Goal: Task Accomplishment & Management: Complete application form

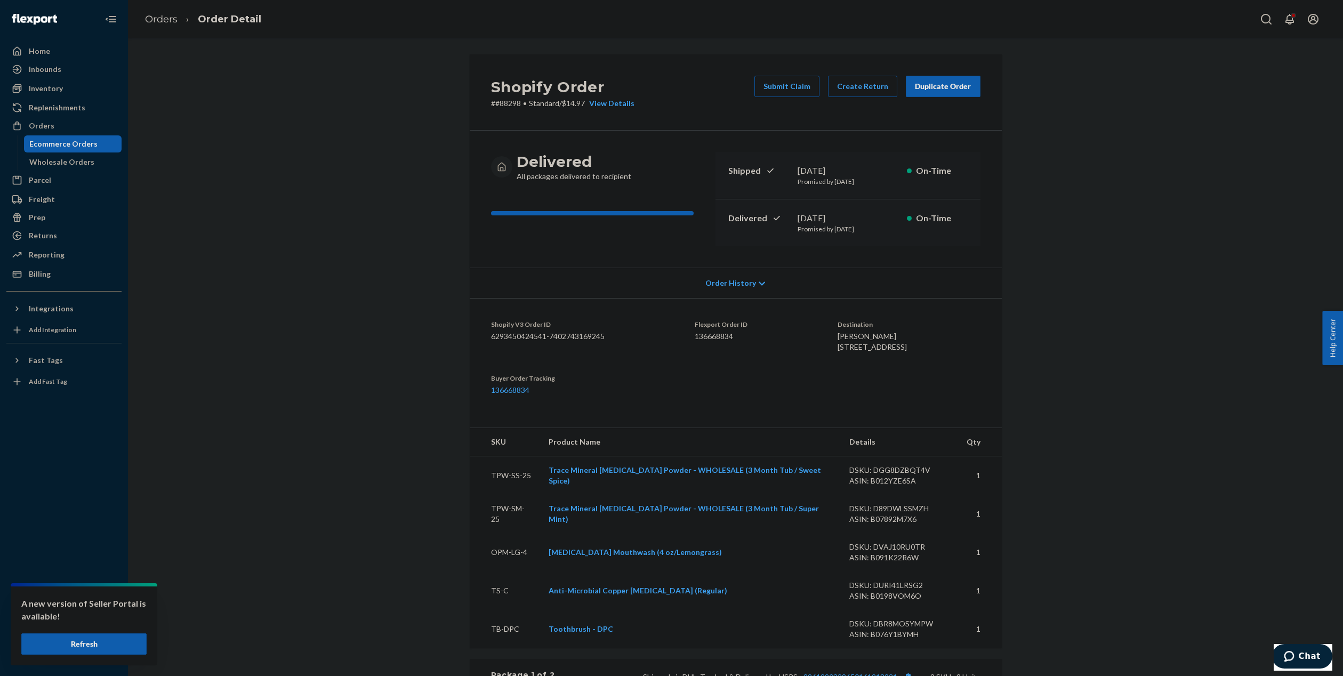
click at [47, 111] on div "Replenishments" at bounding box center [57, 107] width 57 height 11
click at [41, 126] on div "Orders" at bounding box center [42, 126] width 26 height 11
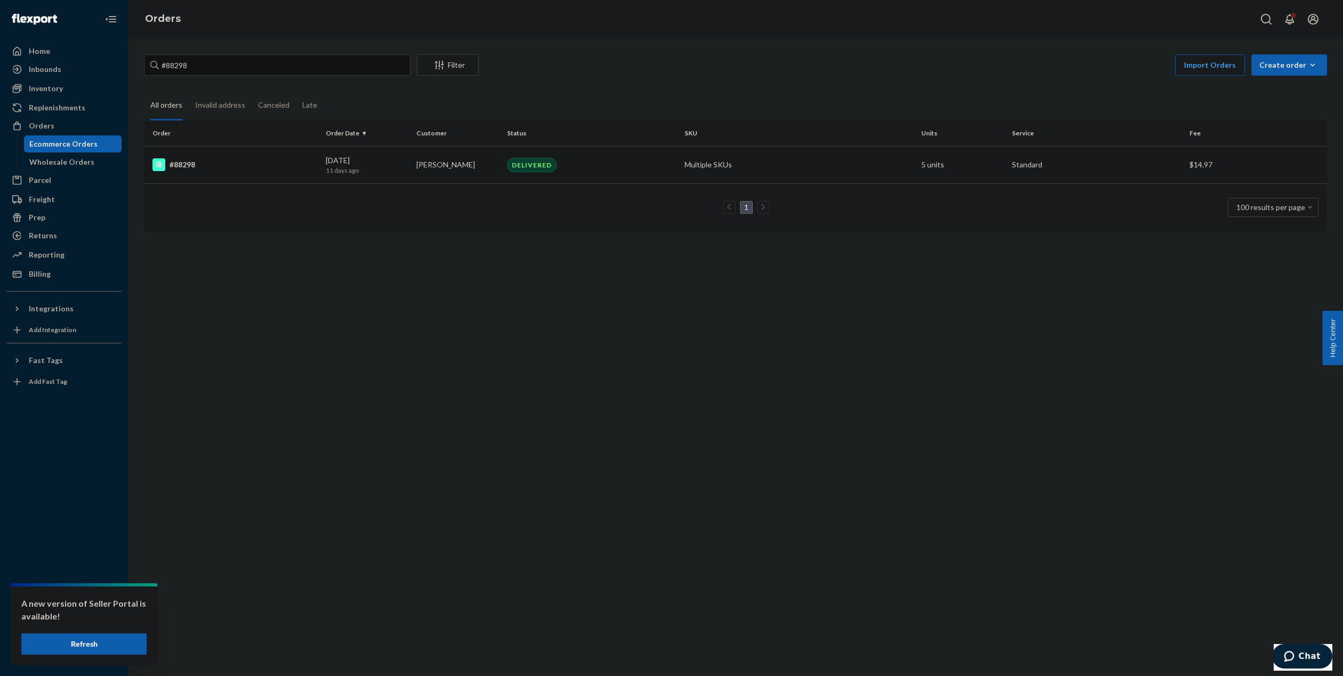
click at [415, 174] on td "[PERSON_NAME]" at bounding box center [457, 164] width 91 height 37
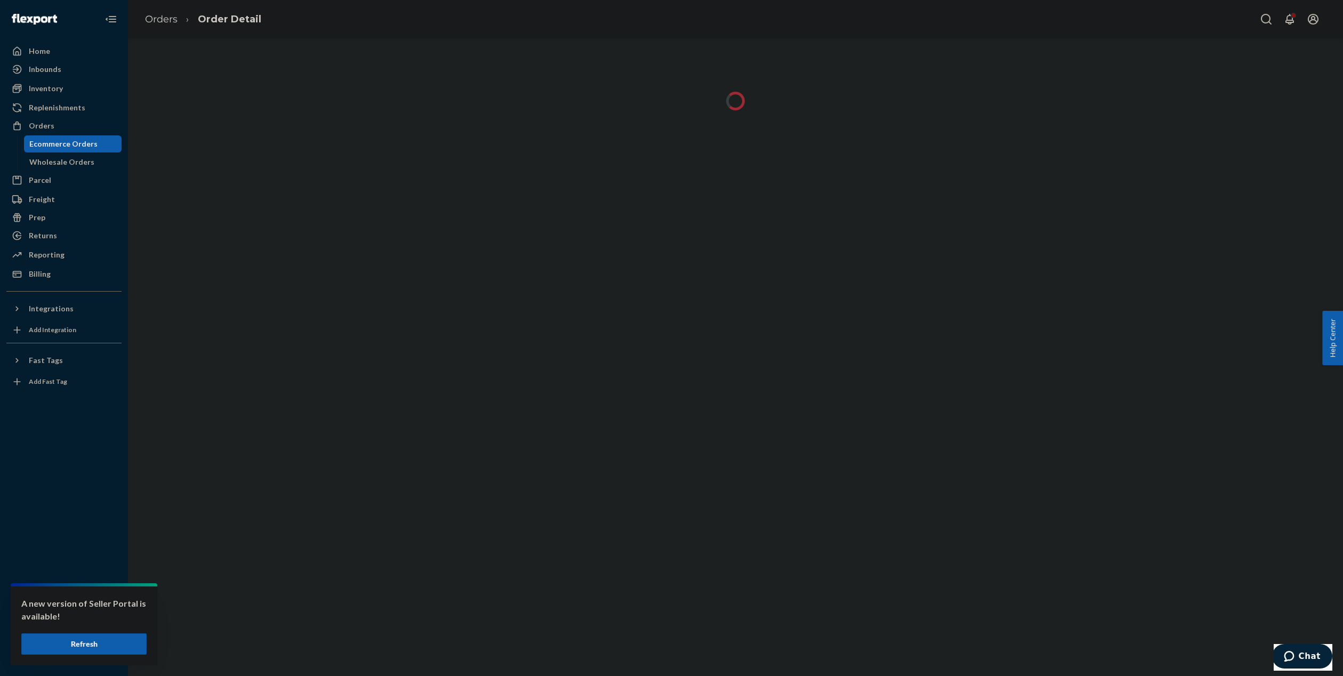
click at [98, 644] on button "Refresh" at bounding box center [83, 644] width 125 height 21
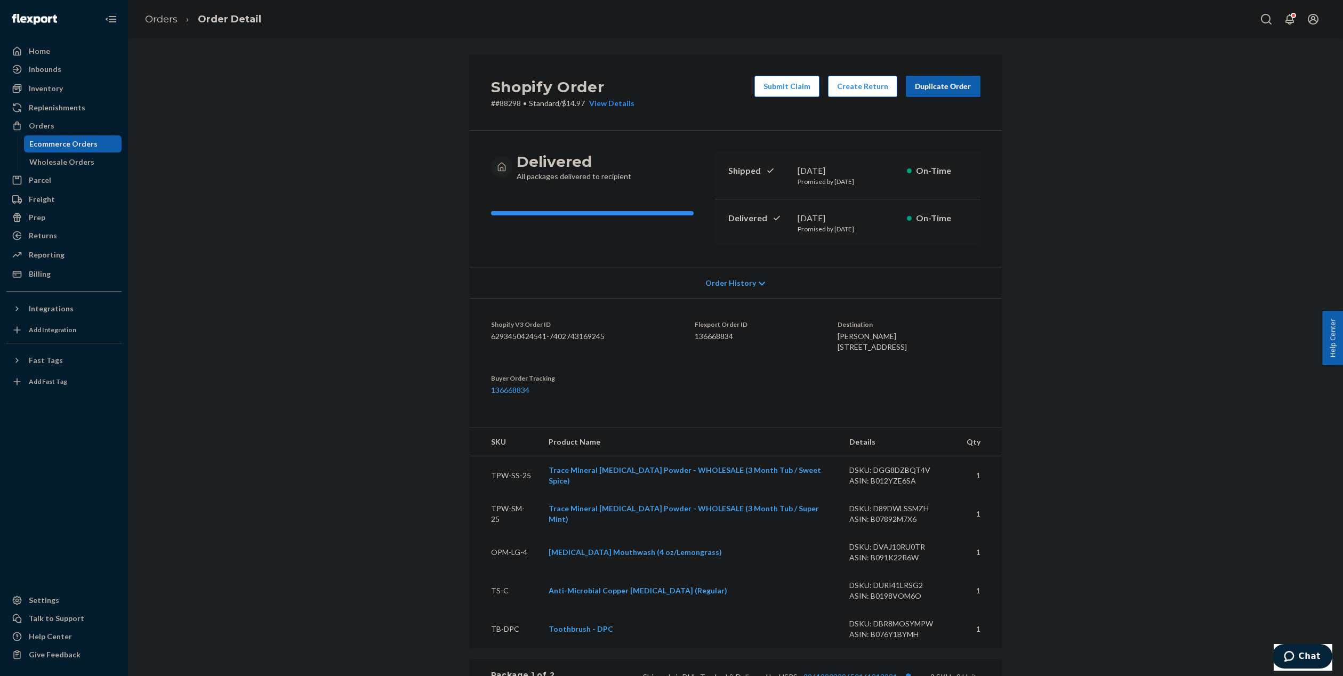
click at [938, 87] on div "Duplicate Order" at bounding box center [943, 86] width 57 height 11
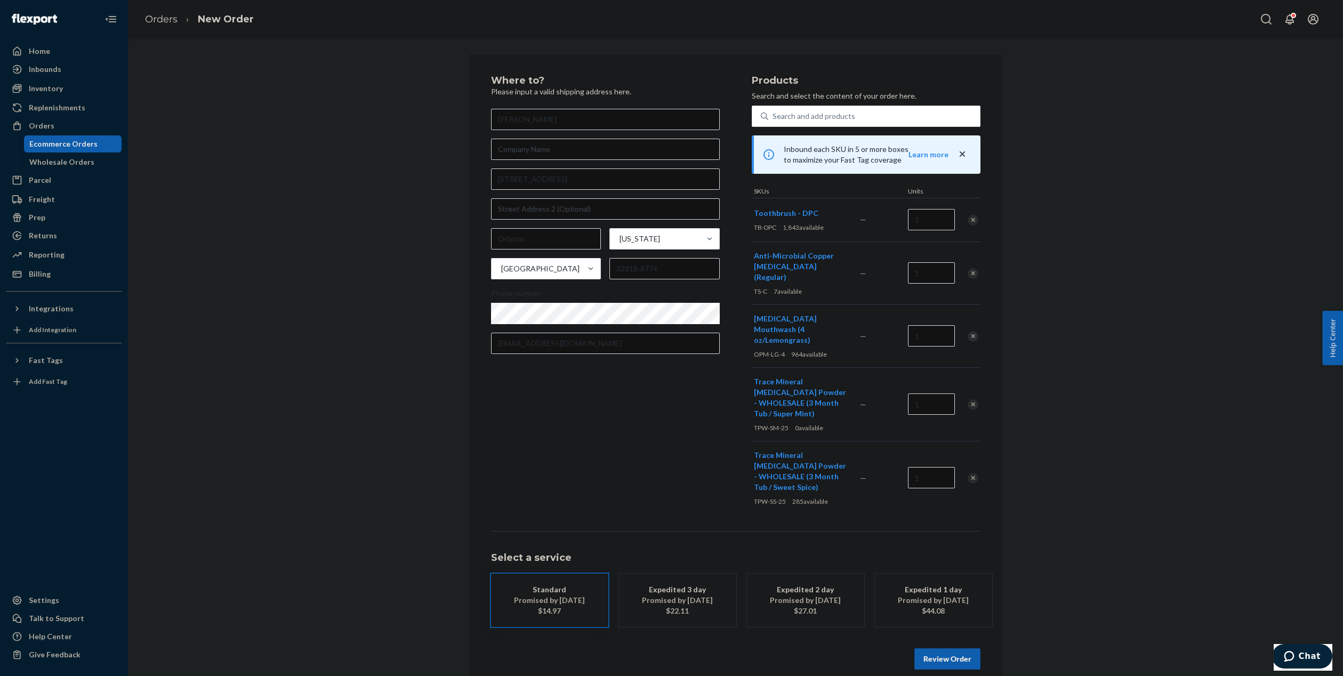
click at [974, 218] on div "Remove Item" at bounding box center [973, 220] width 11 height 11
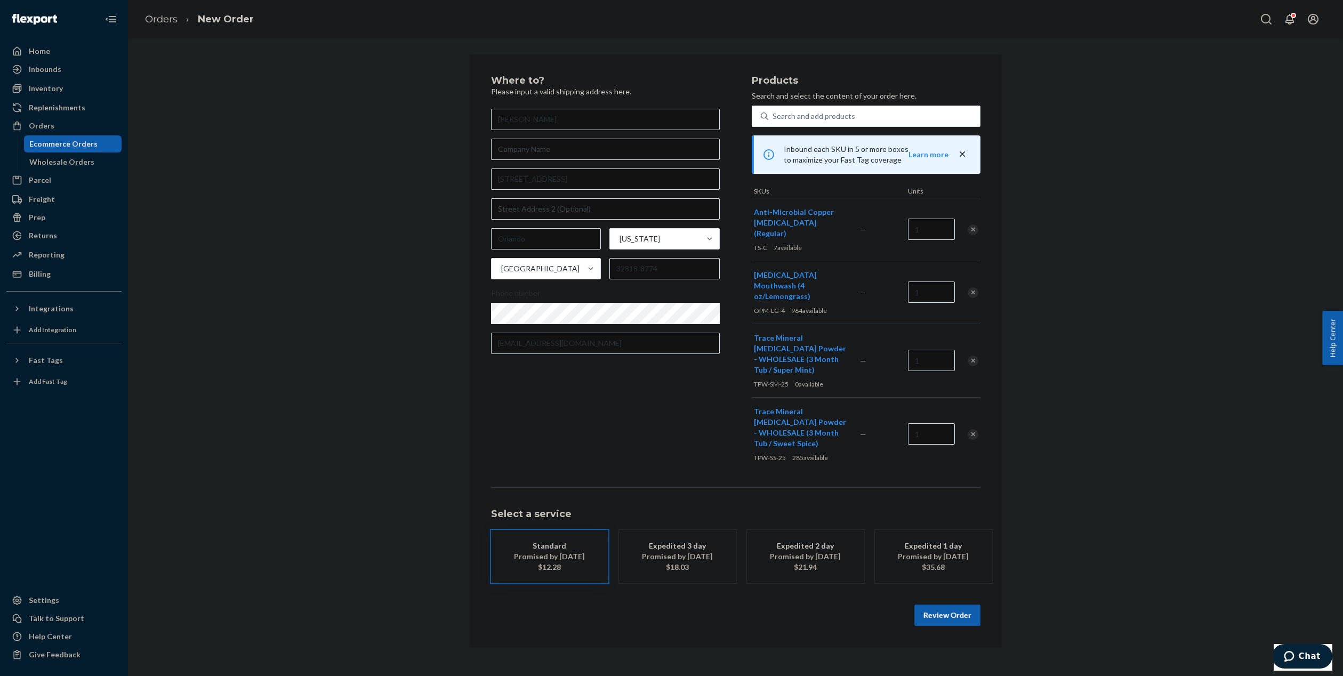
click at [975, 225] on div "Remove Item" at bounding box center [973, 230] width 11 height 11
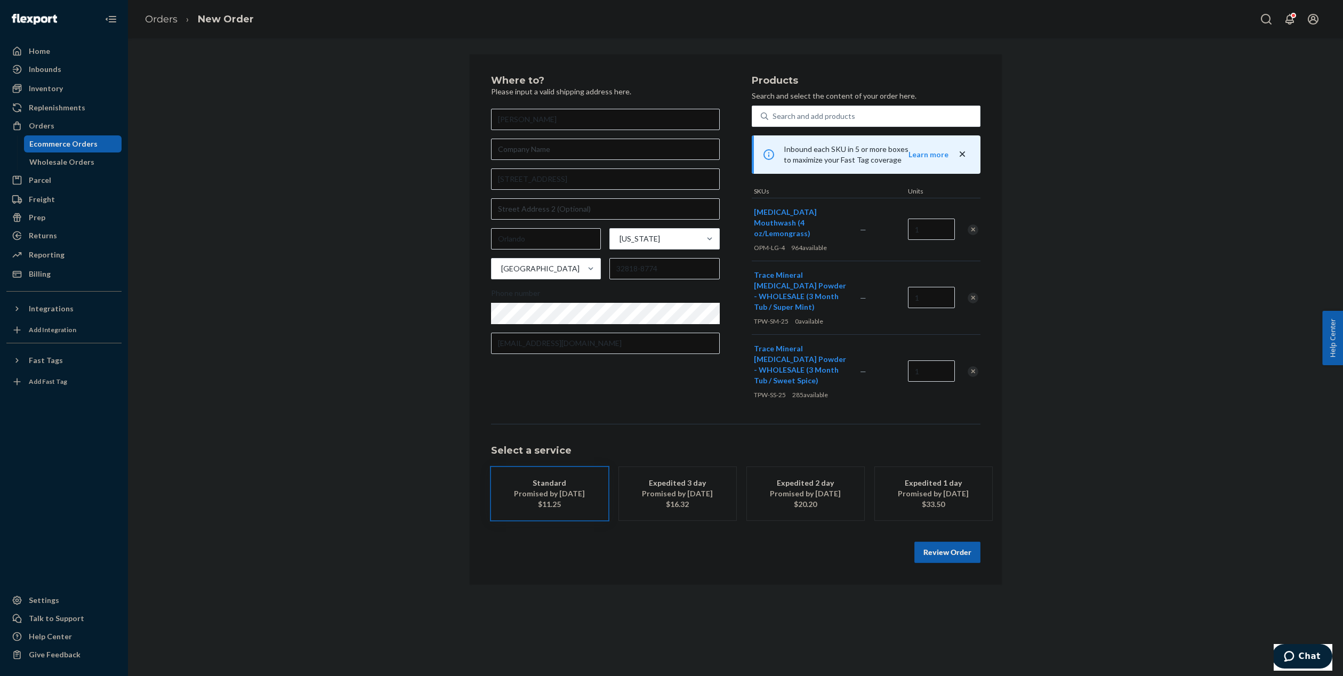
click at [974, 225] on div "Remove Item" at bounding box center [973, 230] width 11 height 11
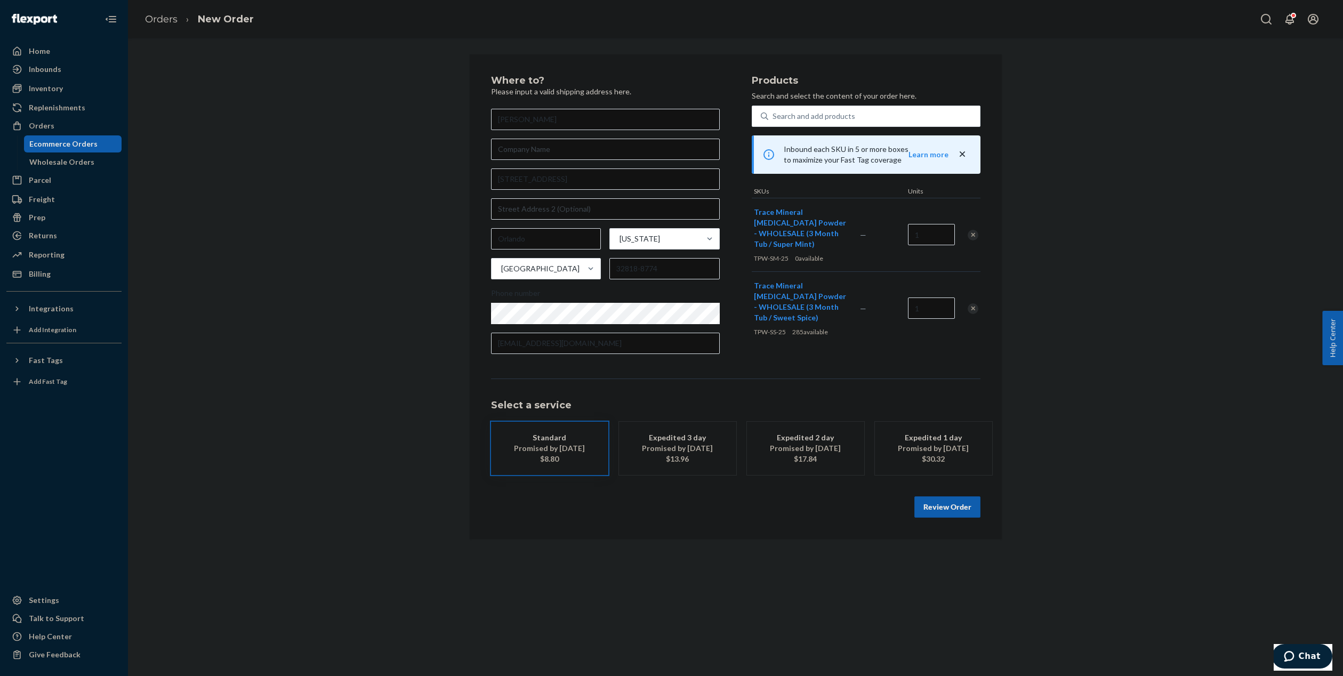
click at [972, 235] on div "Remove Item" at bounding box center [973, 235] width 11 height 11
click at [973, 239] on div "Remove Item" at bounding box center [973, 235] width 11 height 11
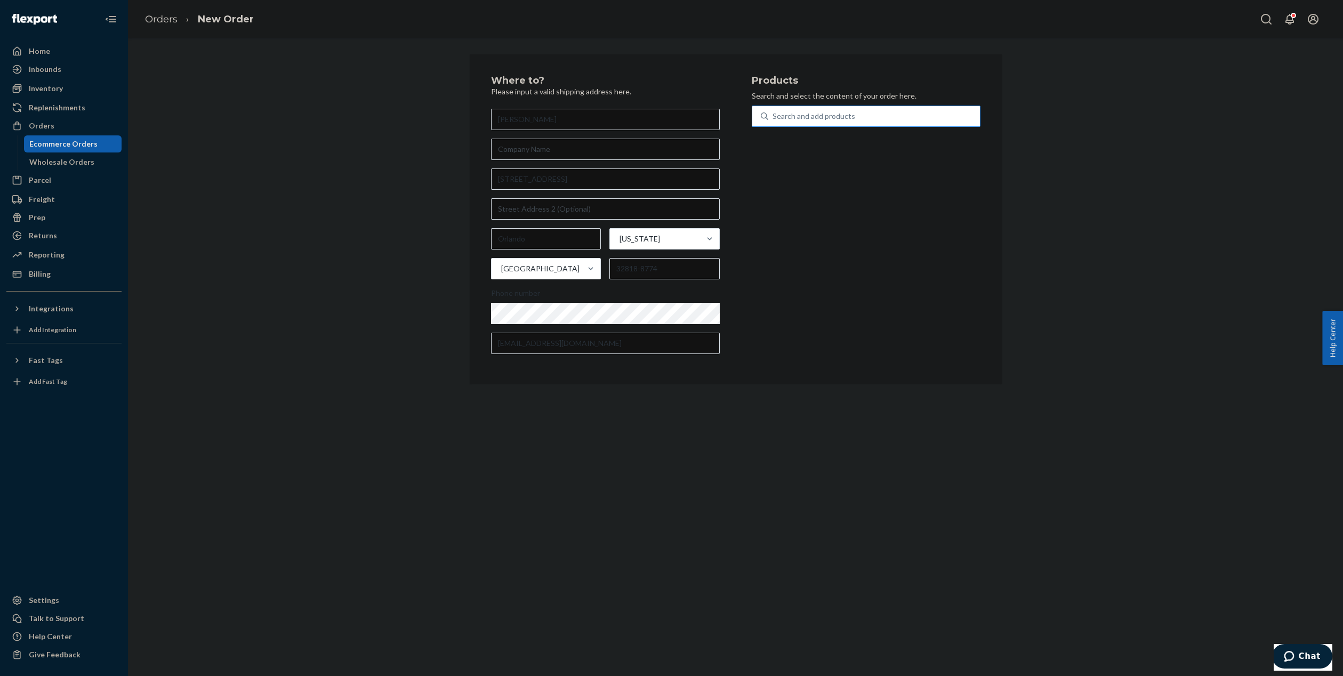
click at [849, 115] on div "Search and add products" at bounding box center [814, 116] width 83 height 11
click at [774, 115] on input "Search and add products" at bounding box center [773, 116] width 1 height 11
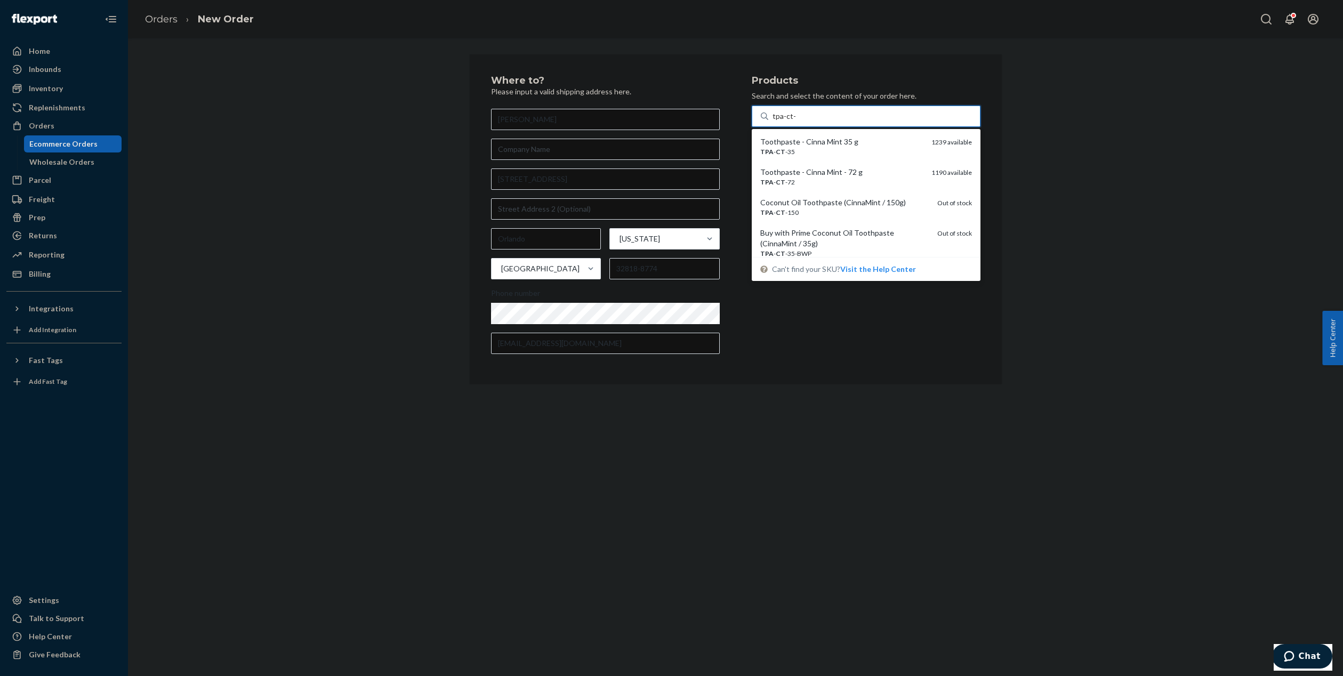
type input "tpa-ct-35"
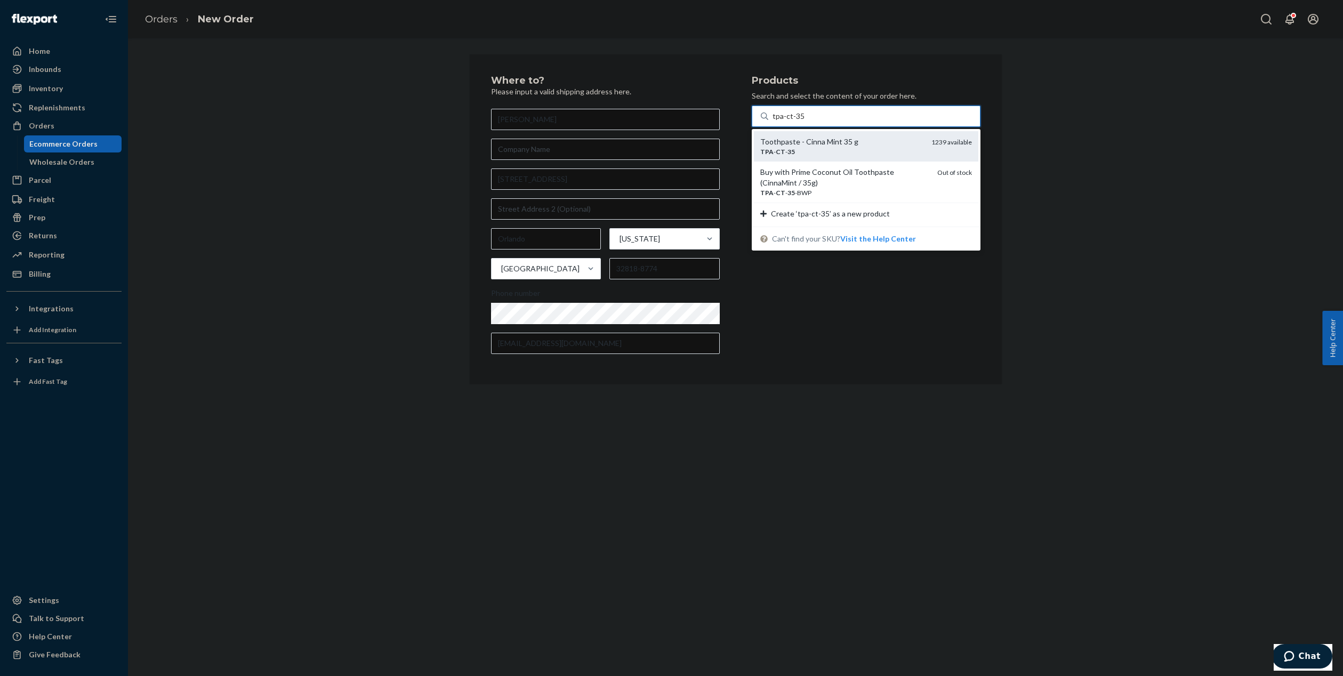
click at [843, 142] on div "Toothpaste - Cinna Mint 35 g" at bounding box center [841, 142] width 163 height 11
click at [805, 122] on input "tpa-ct-35" at bounding box center [789, 116] width 32 height 11
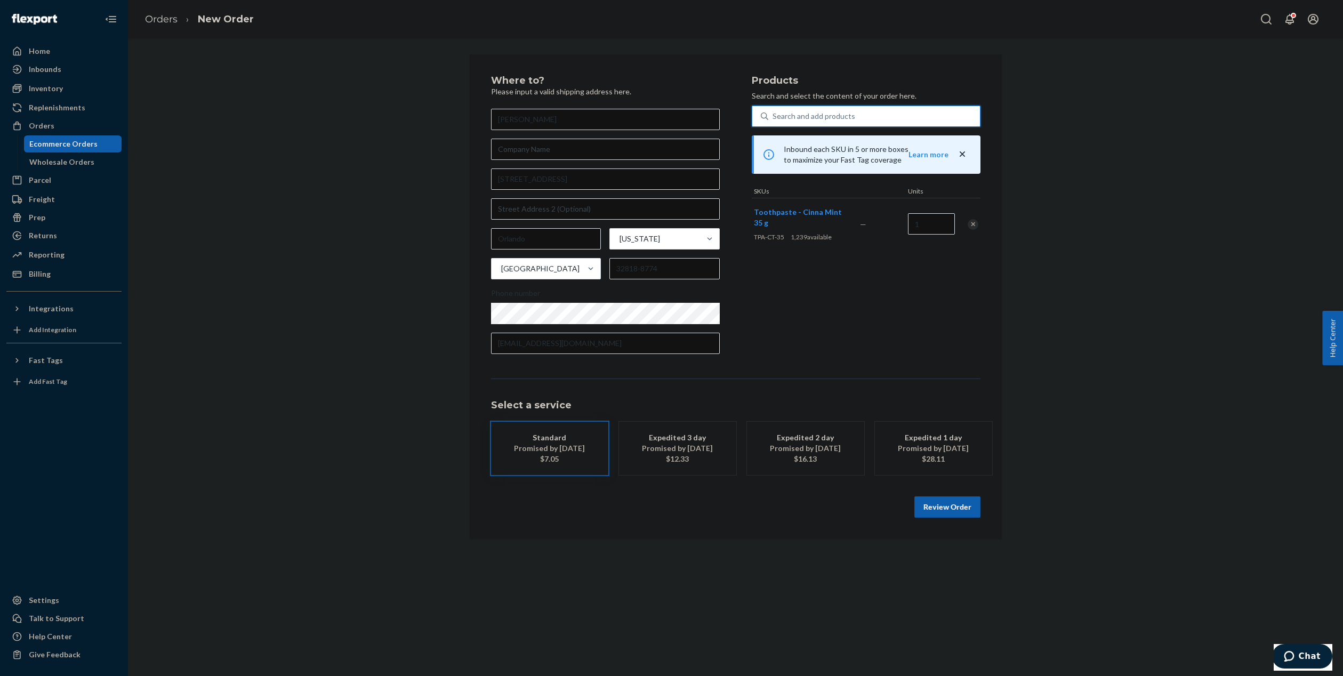
click at [941, 503] on button "Review Order" at bounding box center [948, 506] width 66 height 21
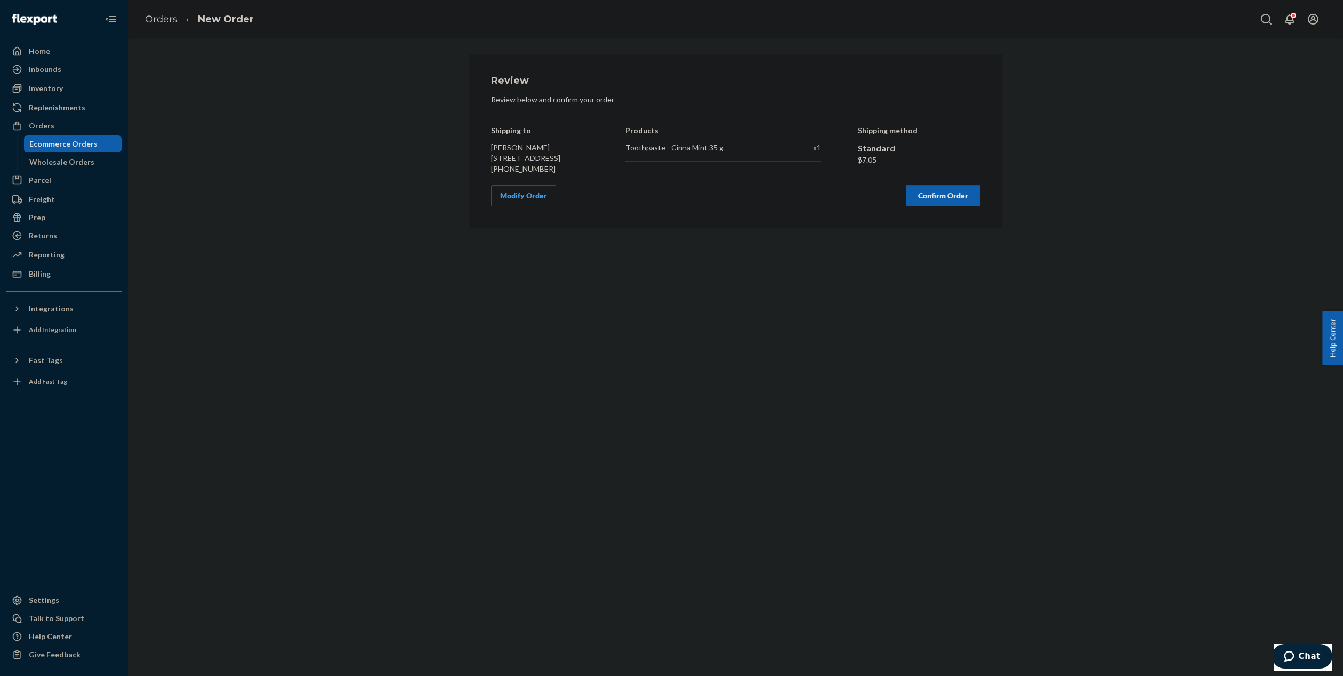
click at [949, 206] on button "Confirm Order" at bounding box center [943, 195] width 75 height 21
